Goal: Task Accomplishment & Management: Manage account settings

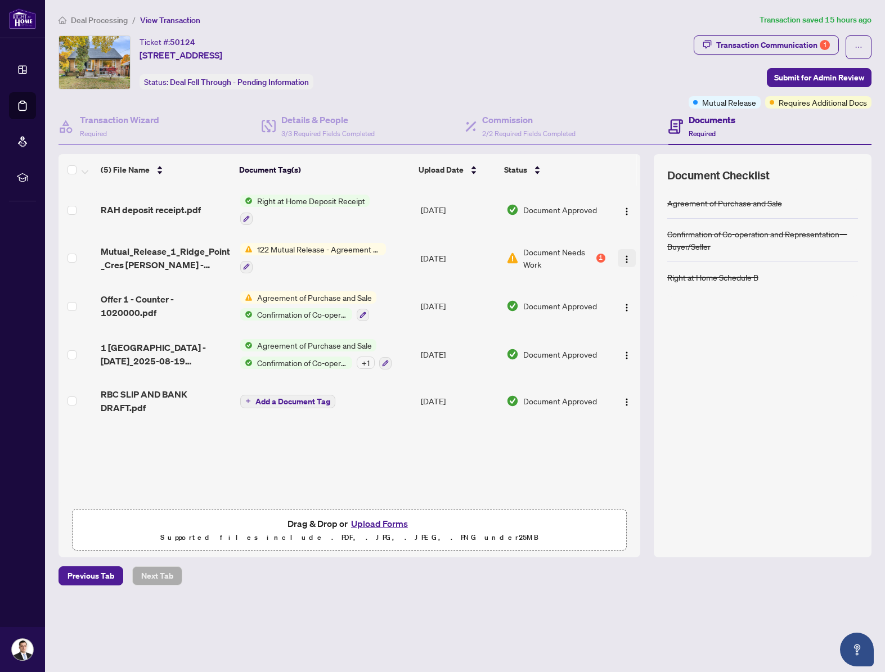
click at [622, 256] on img "button" at bounding box center [626, 259] width 9 height 9
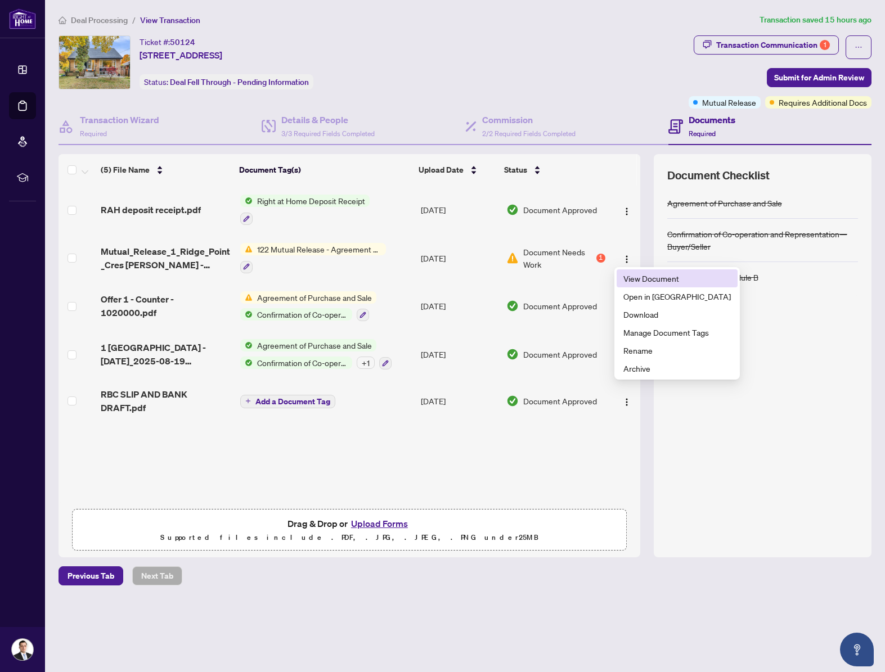
click at [631, 276] on span "View Document" at bounding box center [676, 278] width 107 height 12
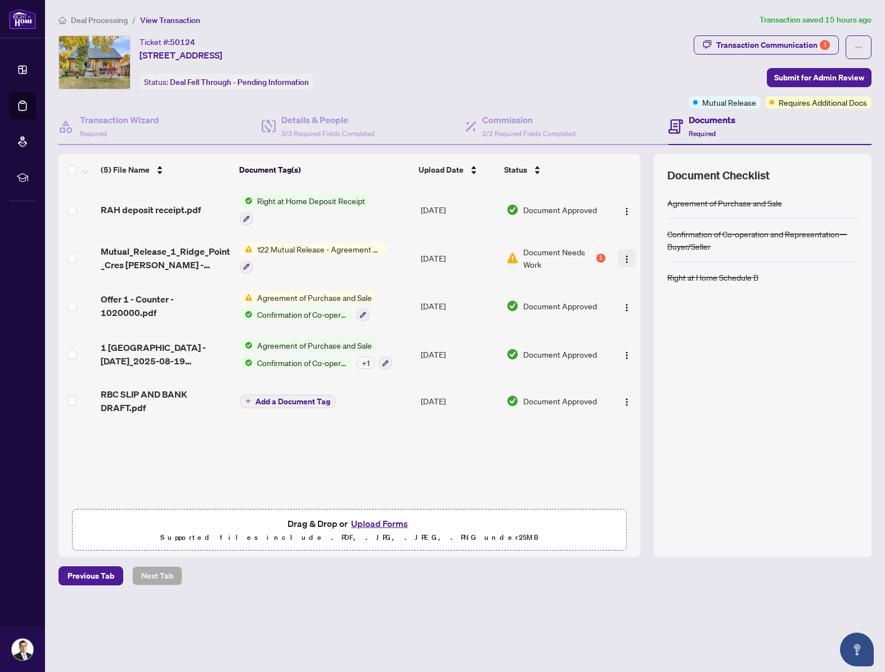
click at [622, 257] on img "button" at bounding box center [626, 259] width 9 height 9
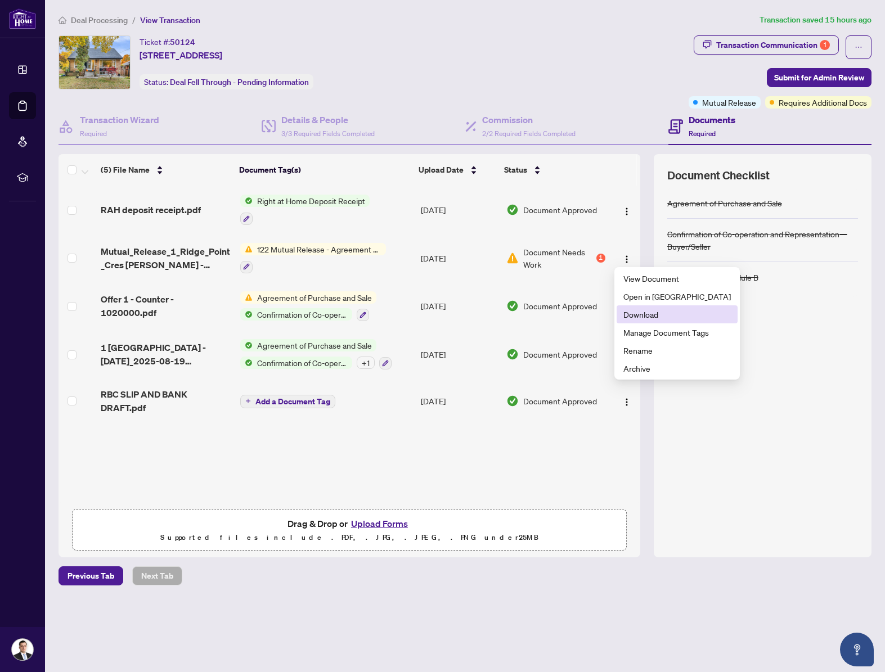
click at [633, 318] on span "Download" at bounding box center [676, 314] width 107 height 12
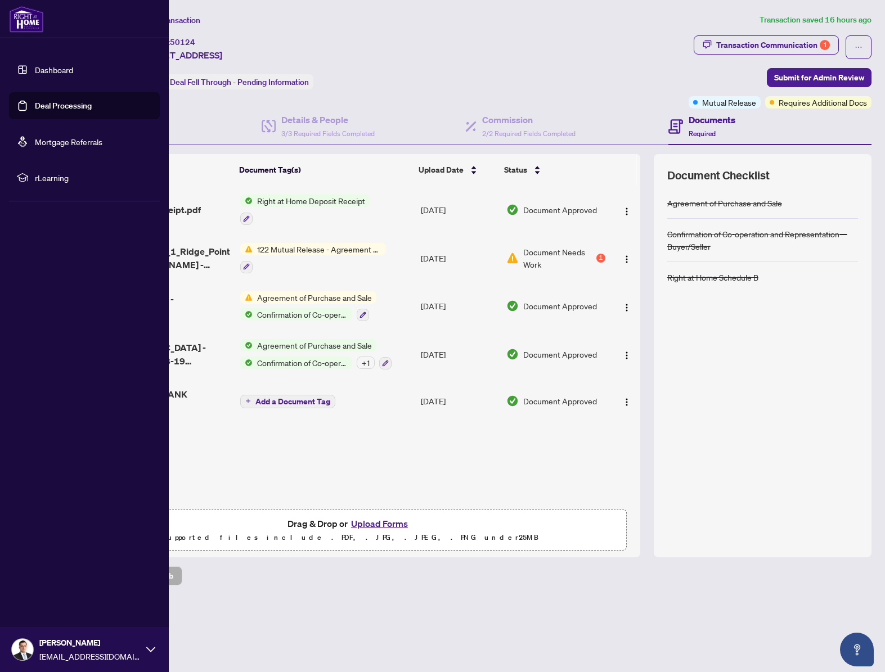
click at [43, 111] on link "Deal Processing" at bounding box center [63, 106] width 57 height 10
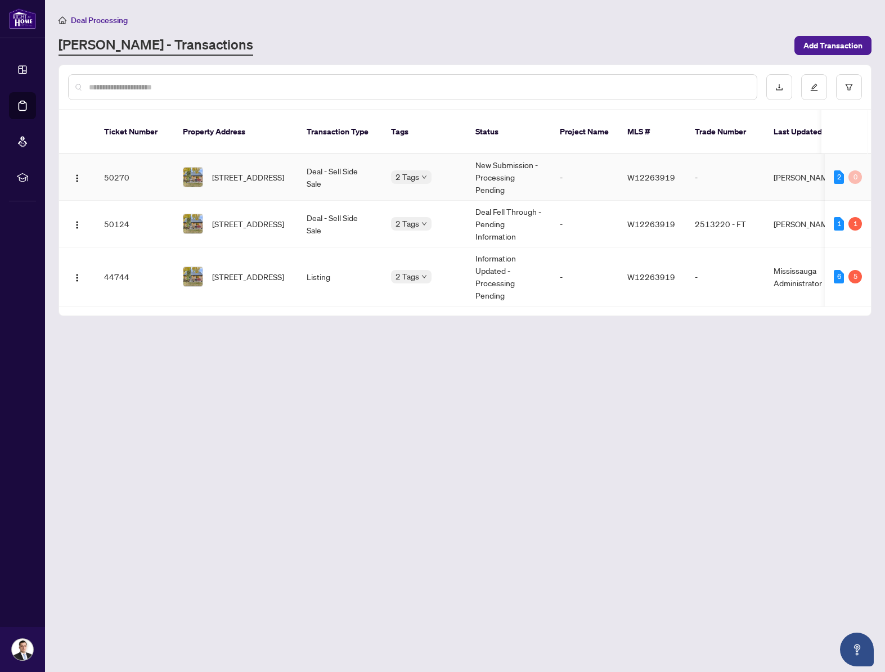
click at [124, 161] on td "50270" at bounding box center [134, 177] width 79 height 47
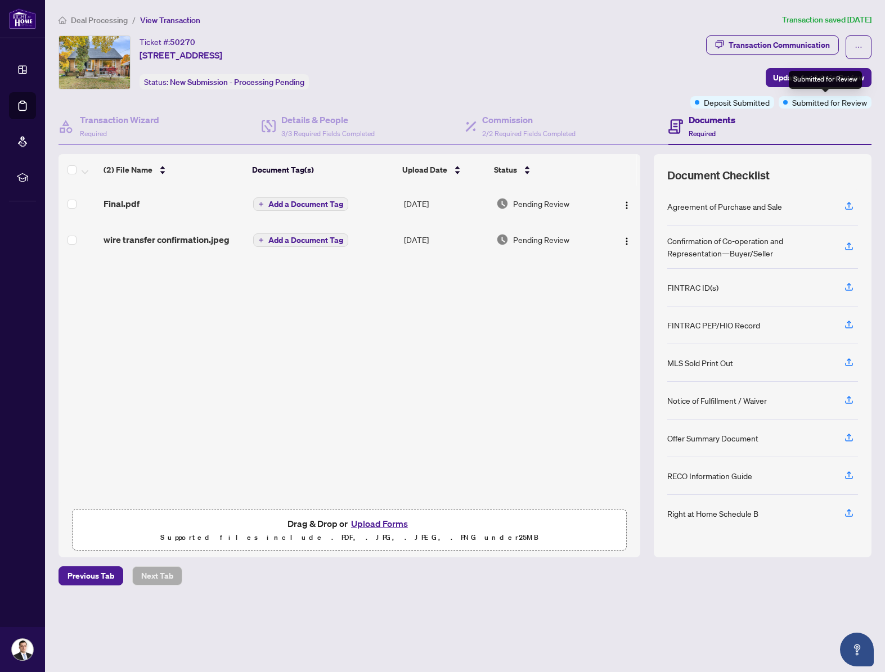
click at [827, 82] on div "Submitted for Review" at bounding box center [825, 80] width 73 height 18
click at [783, 79] on span "Update for Admin Review" at bounding box center [818, 78] width 91 height 18
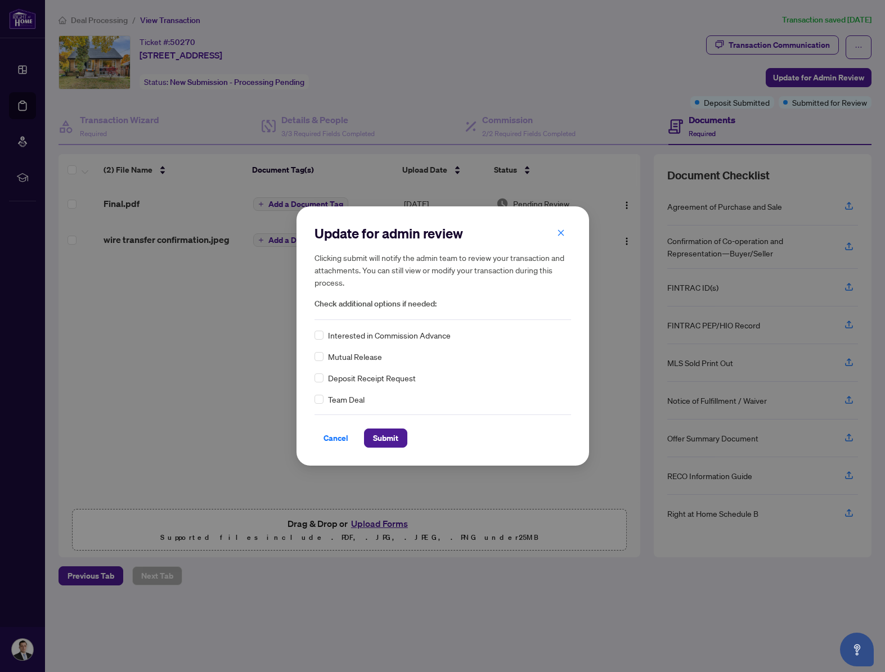
click at [370, 378] on span "Deposit Receipt Request" at bounding box center [372, 378] width 88 height 12
click at [400, 435] on button "Submit" at bounding box center [385, 438] width 43 height 19
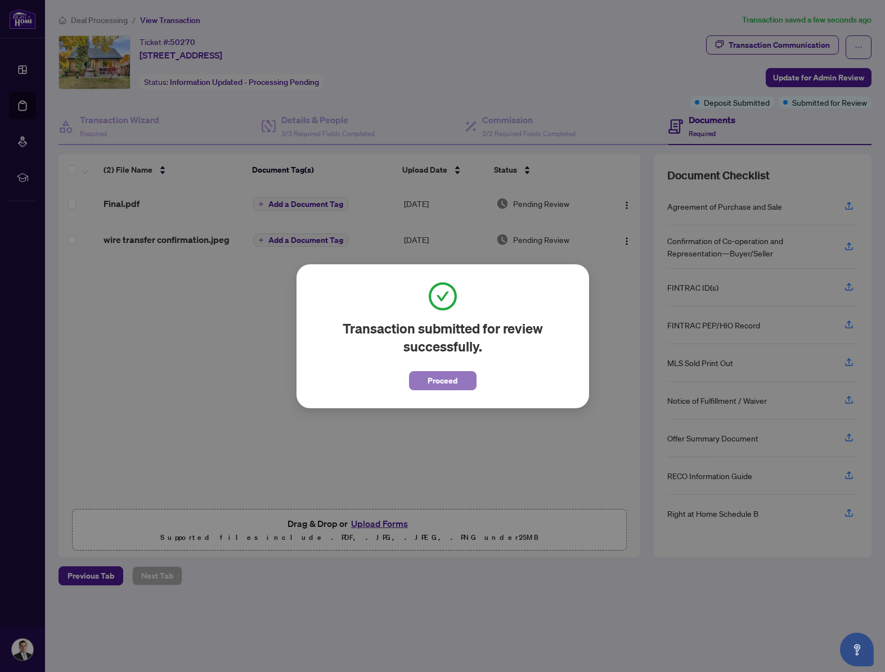
click at [448, 384] on span "Proceed" at bounding box center [443, 381] width 30 height 18
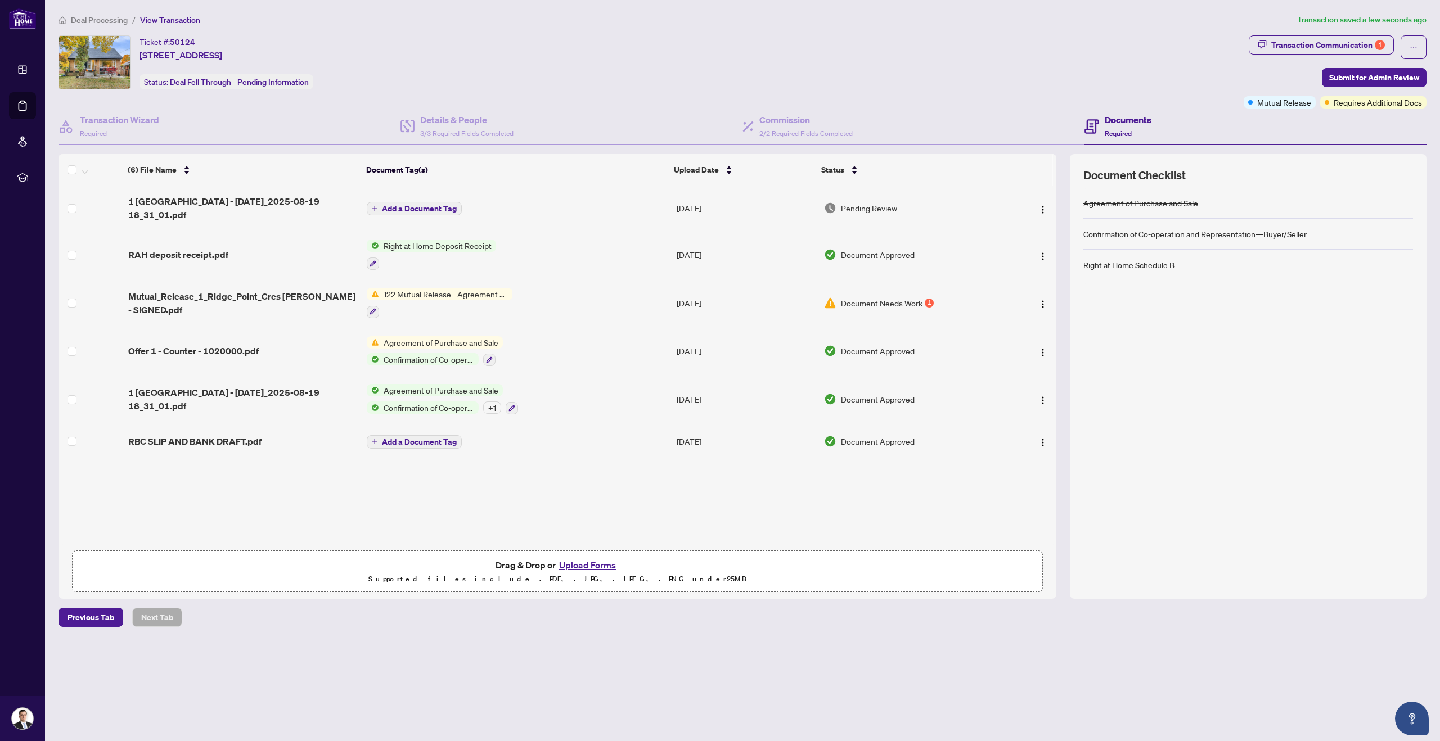
click at [931, 299] on div "Document Needs Work 1" at bounding box center [912, 303] width 176 height 12
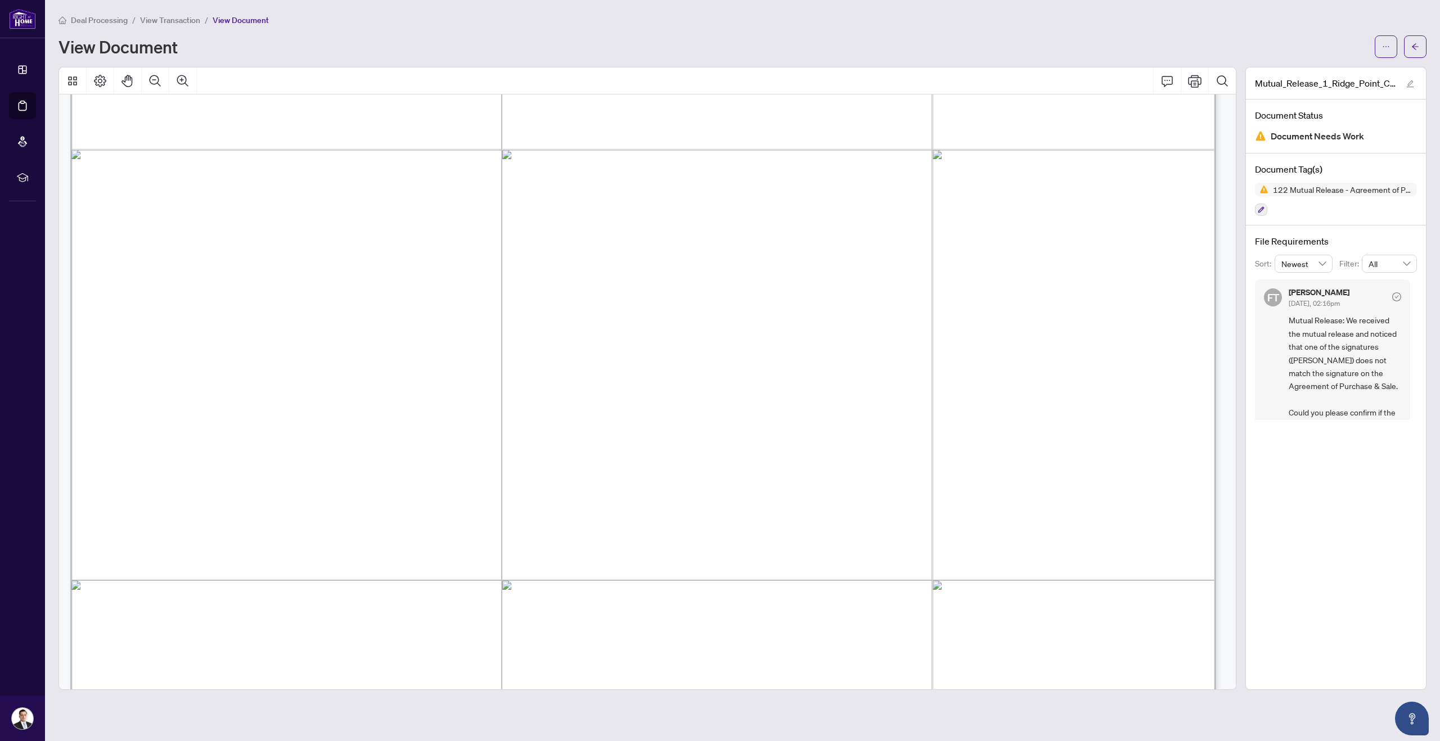
scroll to position [860, 0]
